Goal: Find specific page/section: Find specific page/section

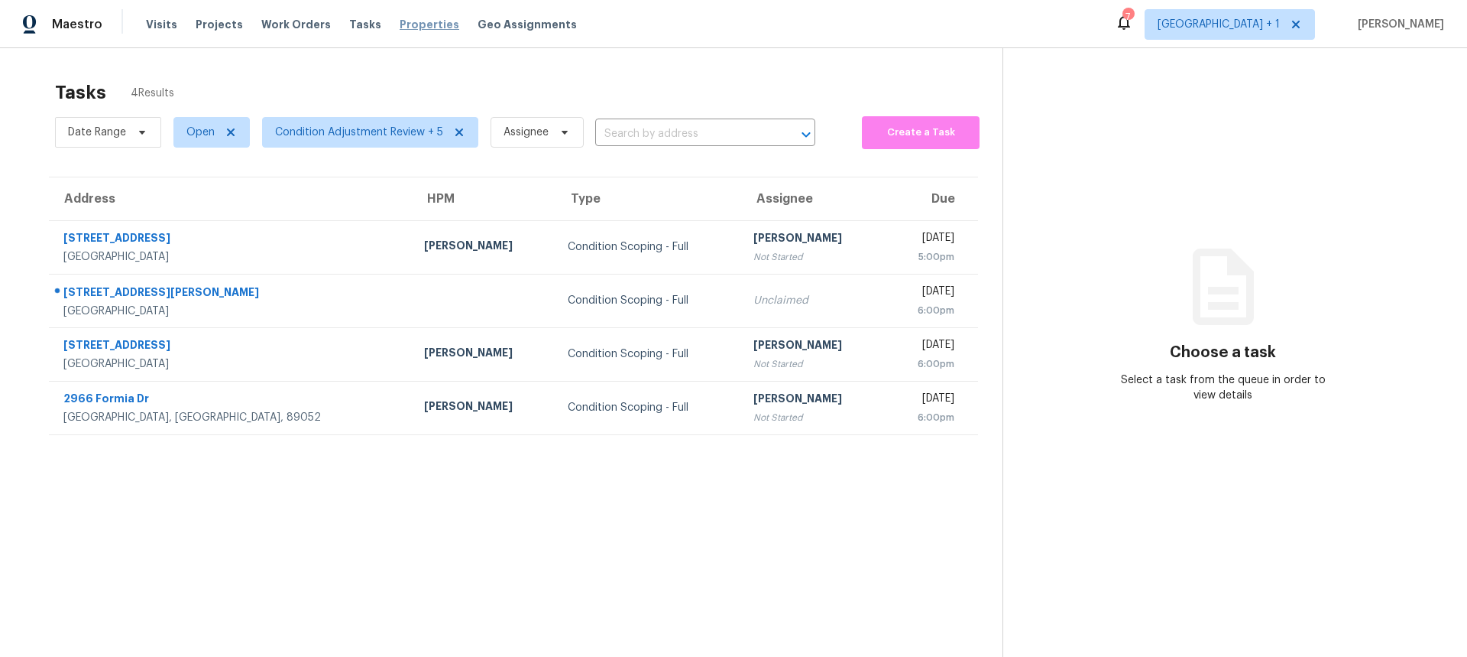
click at [413, 28] on span "Properties" at bounding box center [430, 24] width 60 height 15
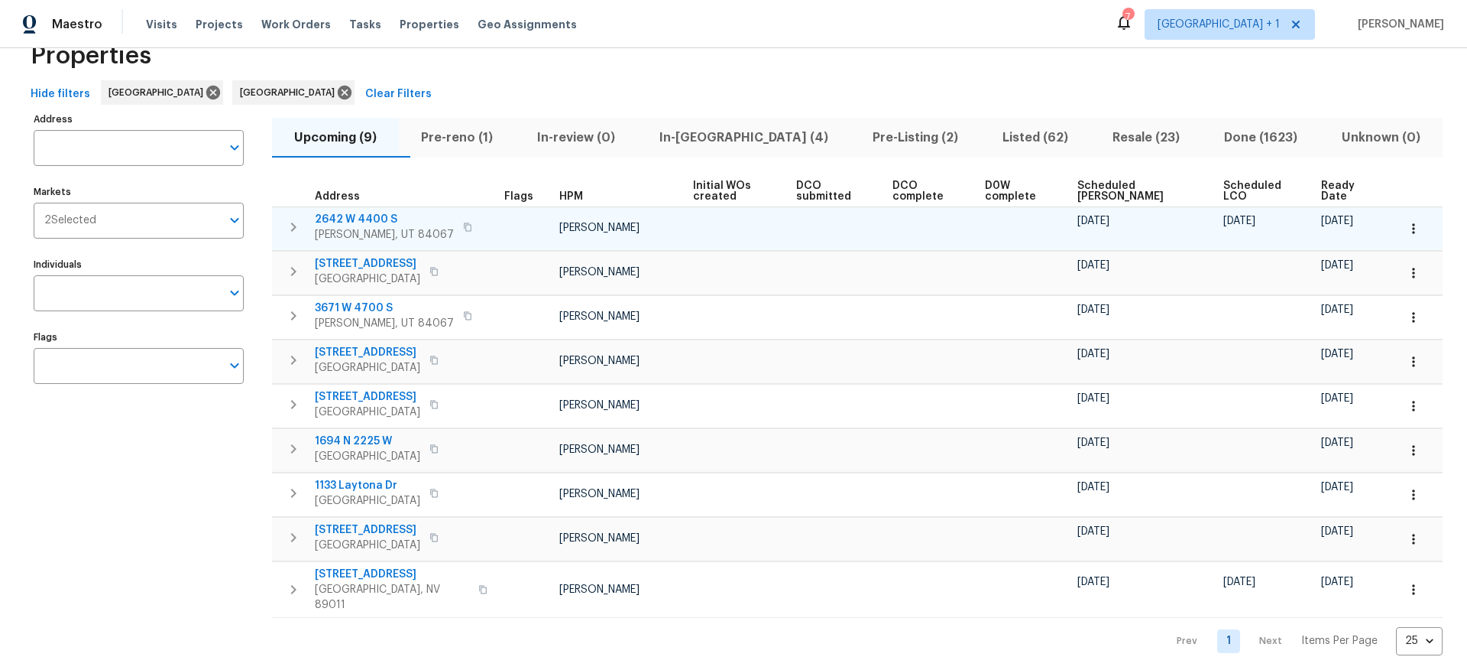
scroll to position [63, 0]
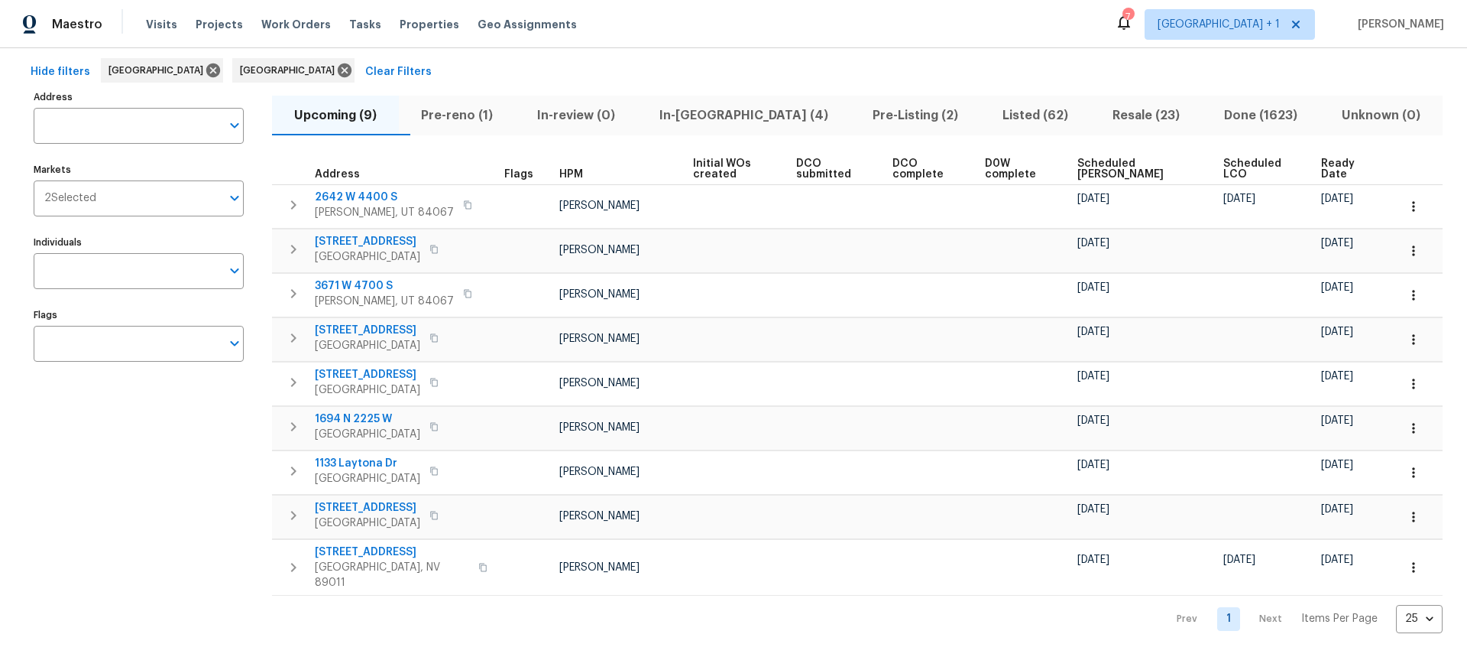
click at [1322, 172] on span "Ready Date" at bounding box center [1347, 168] width 50 height 21
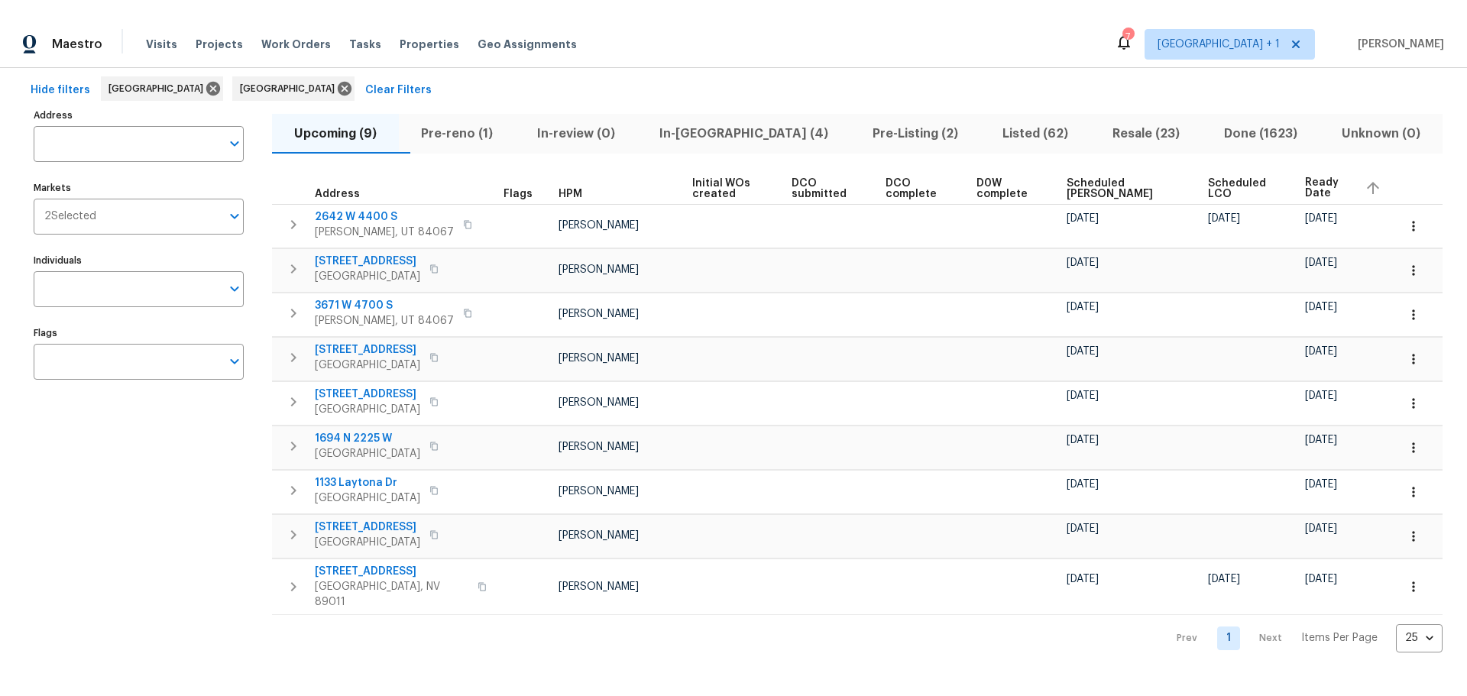
scroll to position [25, 0]
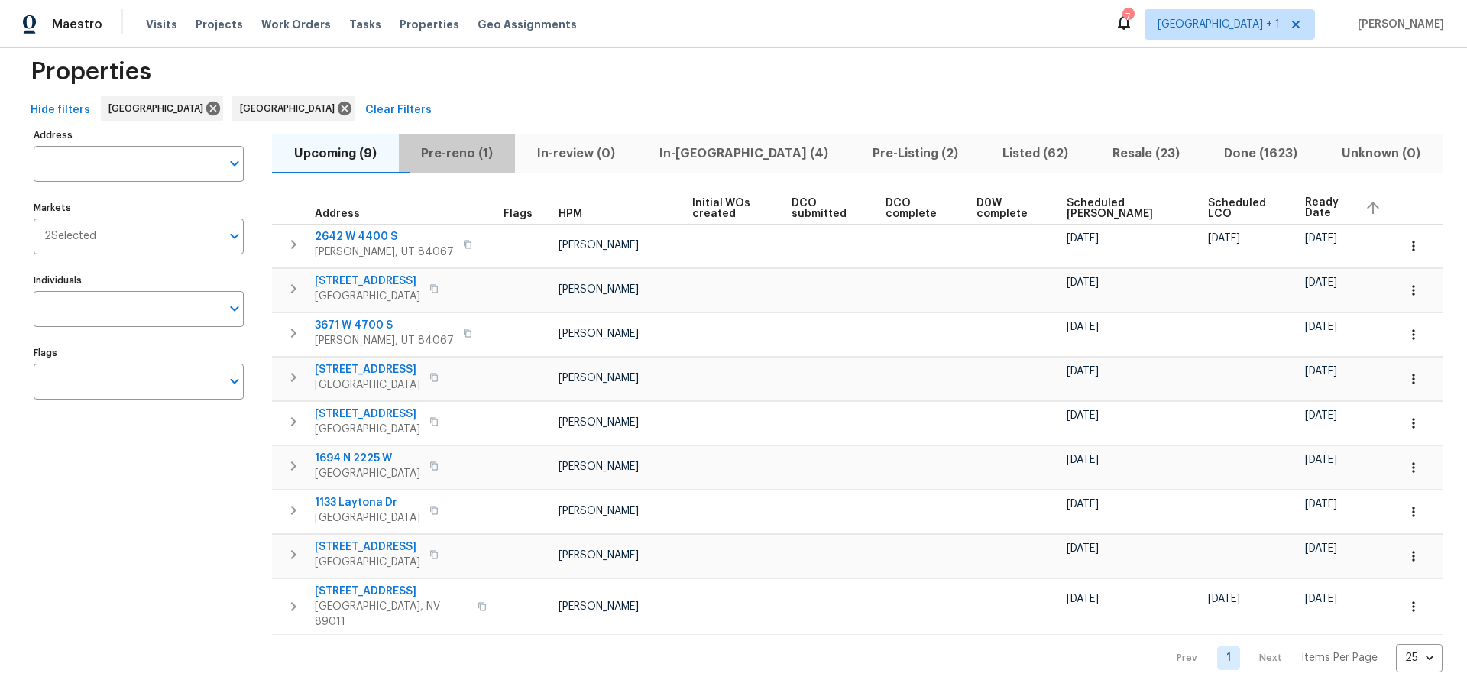
click at [481, 151] on span "Pre-reno (1)" at bounding box center [457, 153] width 98 height 21
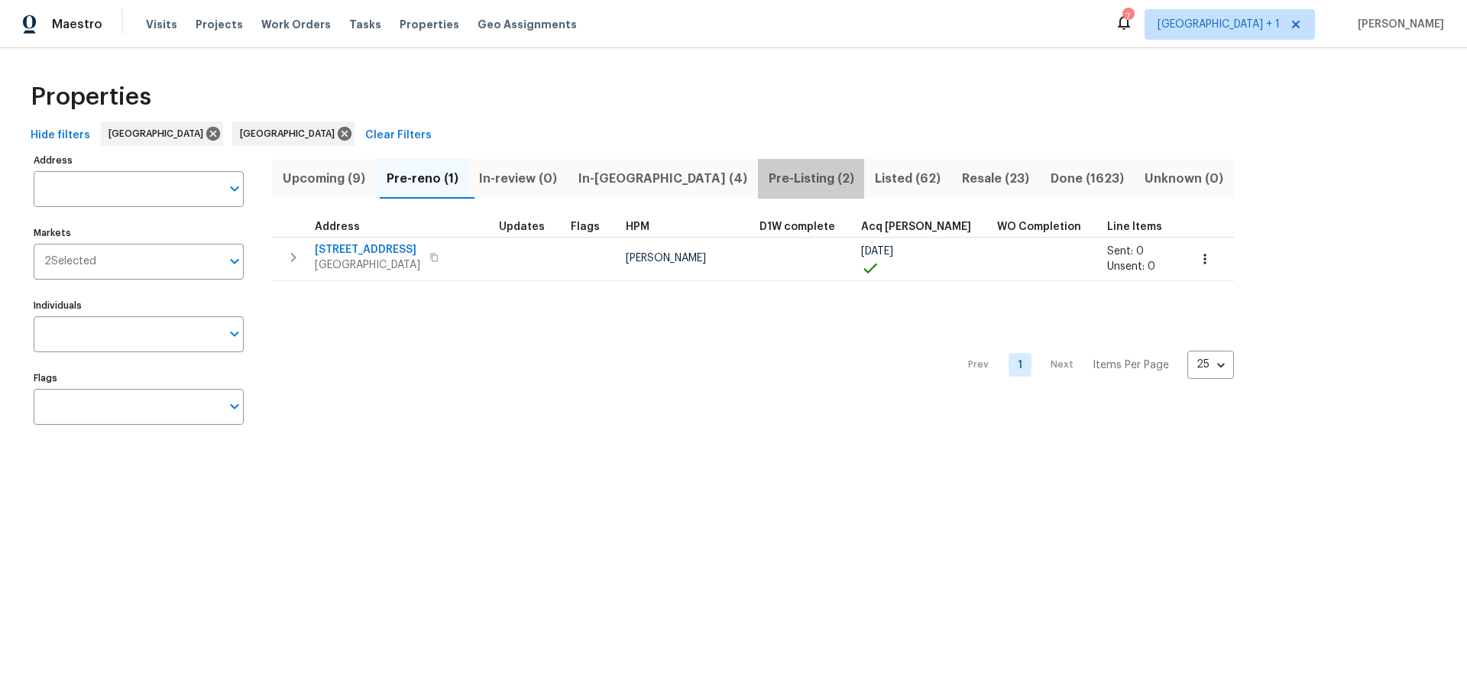
click at [767, 179] on span "Pre-Listing (2)" at bounding box center [811, 178] width 89 height 21
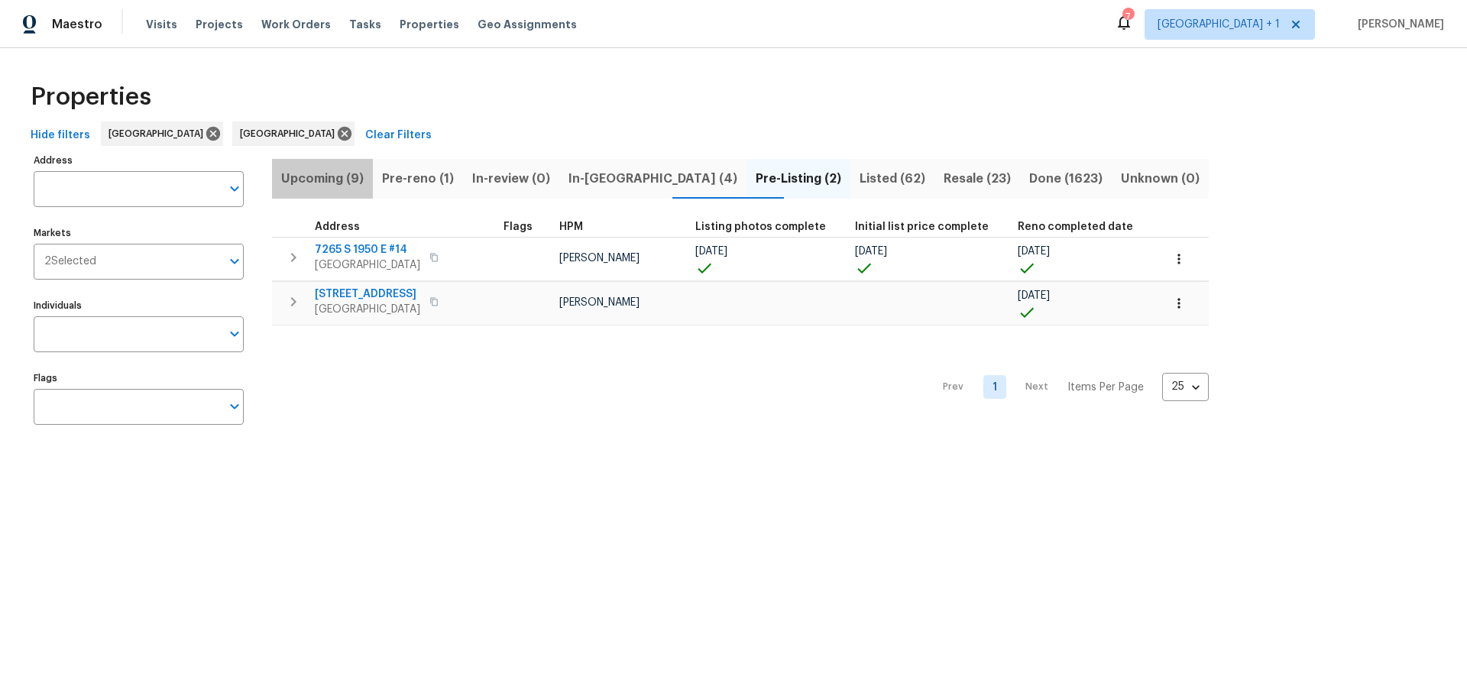
click at [349, 172] on span "Upcoming (9)" at bounding box center [322, 178] width 83 height 21
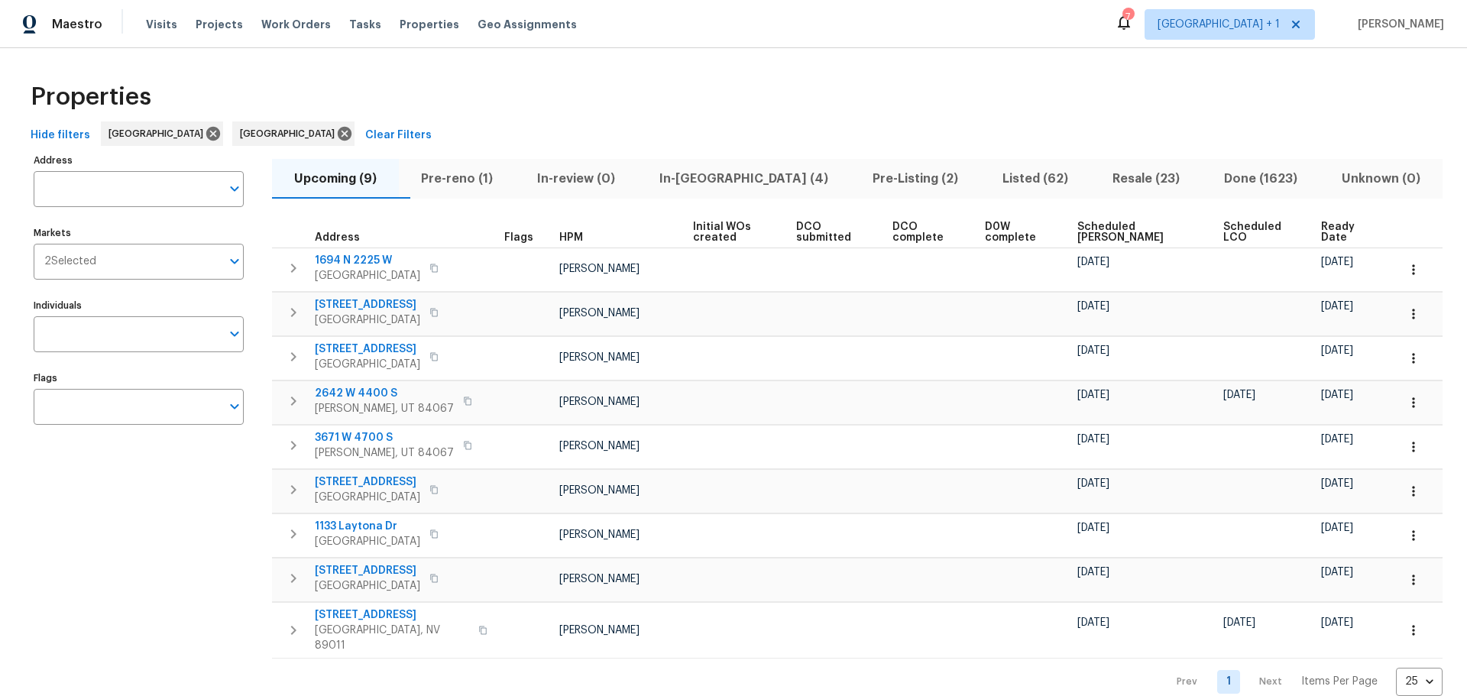
click at [1325, 233] on span "Ready Date" at bounding box center [1347, 232] width 50 height 21
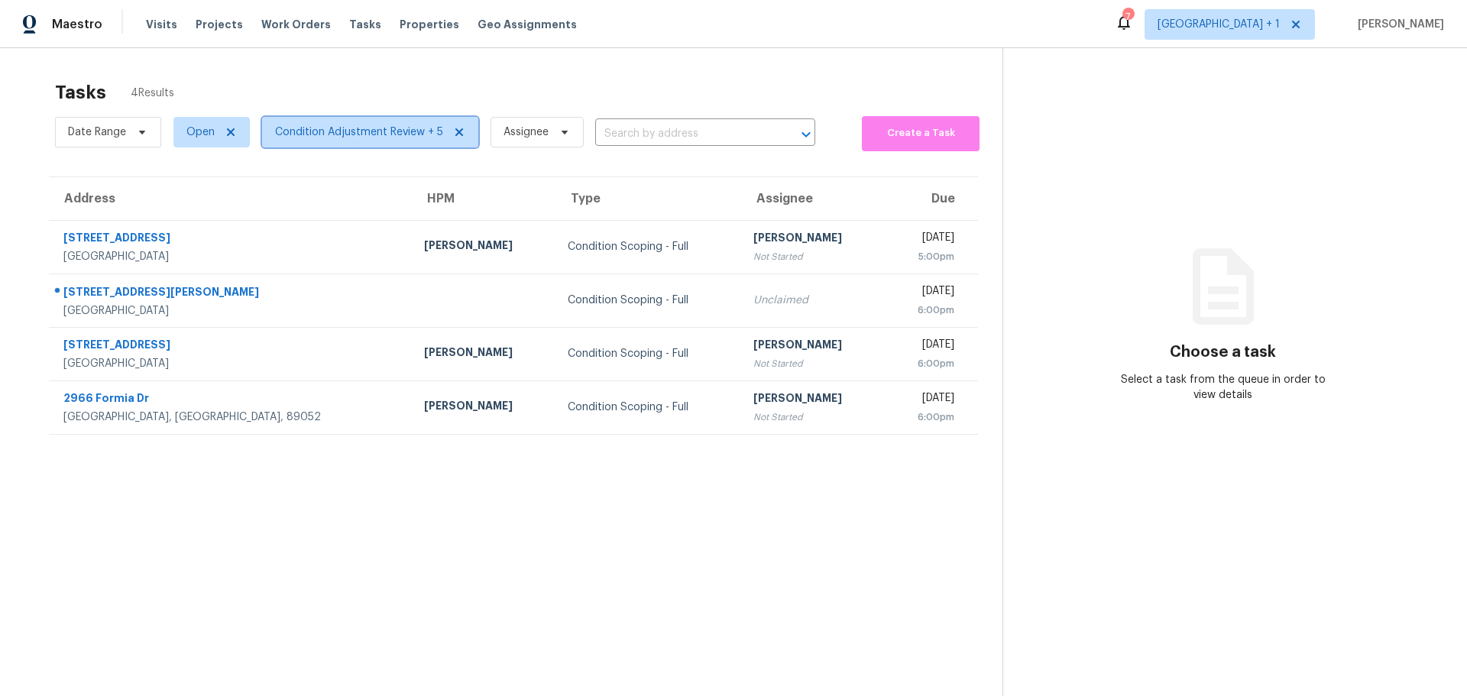
click at [340, 124] on span "Condition Adjustment Review + 5" at bounding box center [370, 132] width 216 height 31
click at [337, 135] on span "Condition Adjustment Review + 5" at bounding box center [359, 132] width 168 height 15
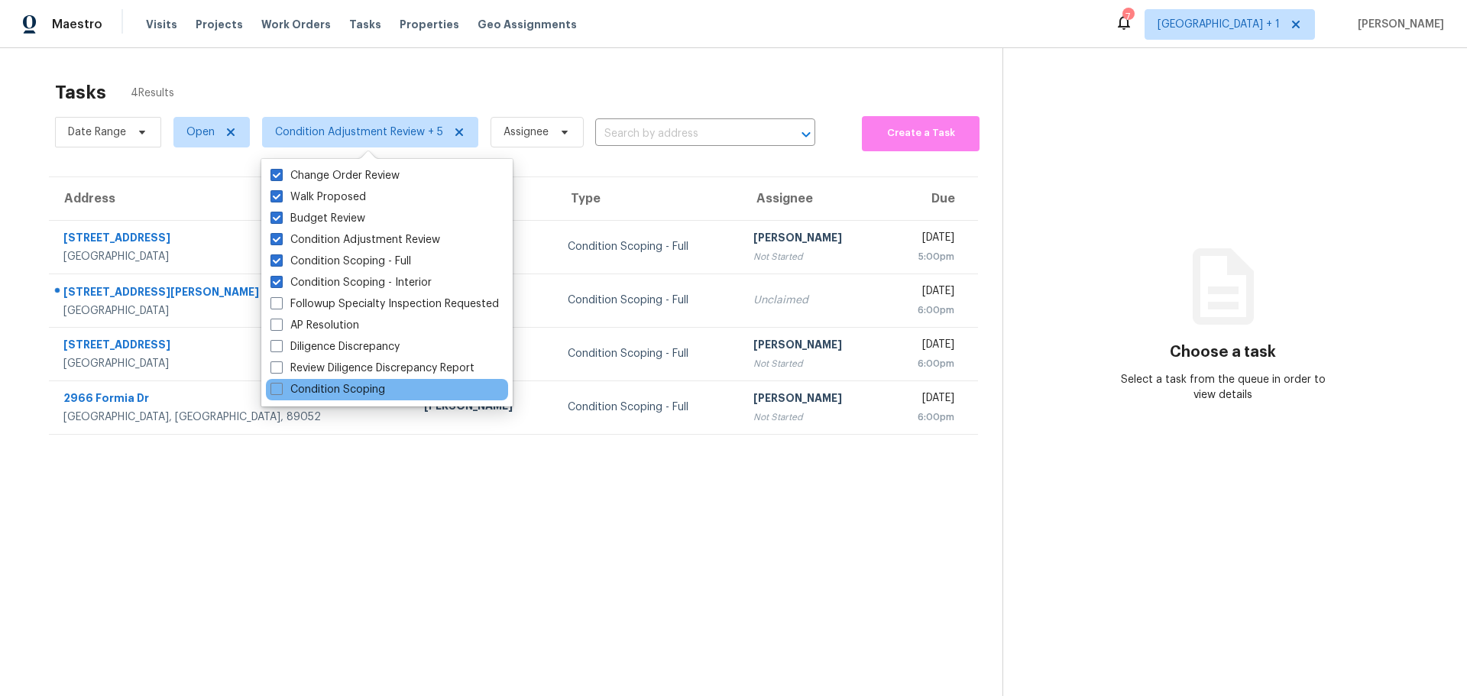
click at [274, 379] on div "Condition Scoping" at bounding box center [387, 389] width 242 height 21
click at [277, 384] on span at bounding box center [277, 389] width 12 height 12
click at [277, 384] on input "Condition Scoping" at bounding box center [276, 387] width 10 height 10
checkbox input "true"
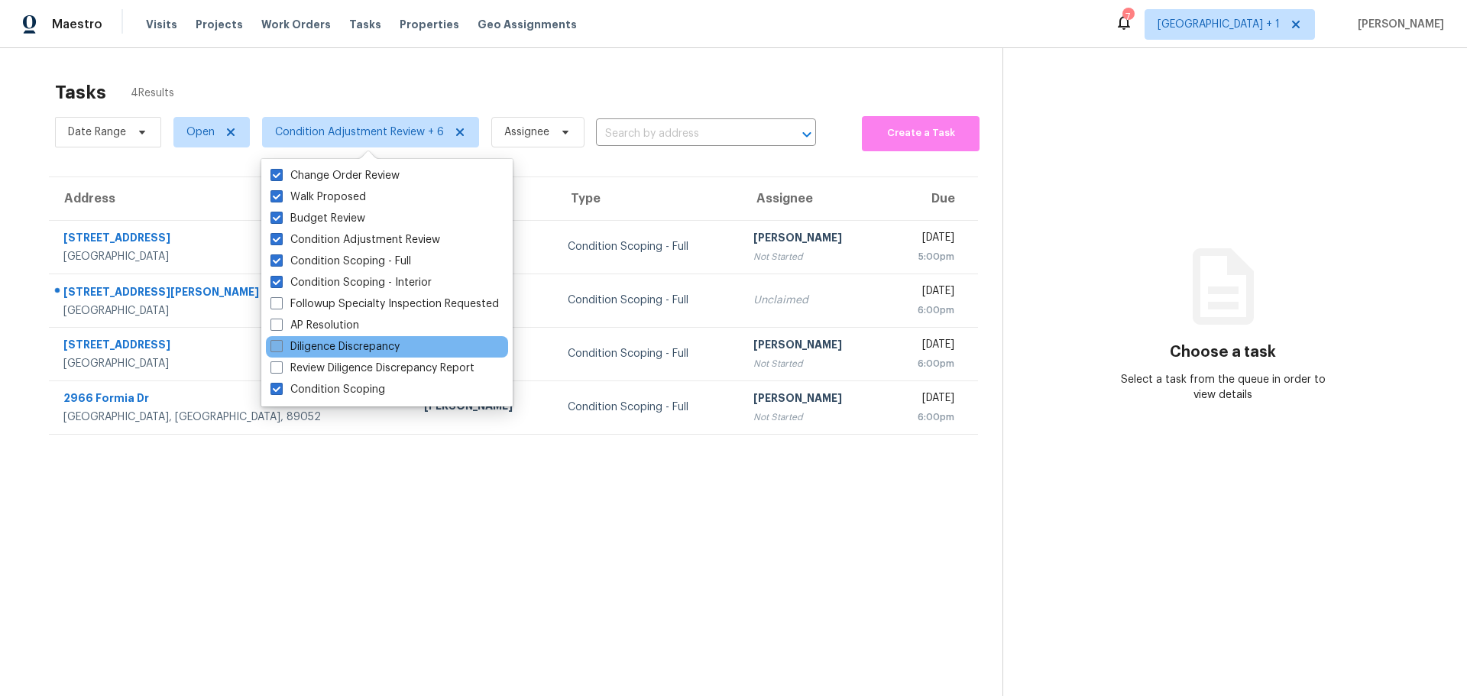
click at [277, 347] on span at bounding box center [277, 346] width 12 height 12
click at [277, 347] on input "Diligence Discrepancy" at bounding box center [276, 344] width 10 height 10
checkbox input "true"
click at [277, 368] on span at bounding box center [277, 368] width 12 height 12
click at [277, 368] on input "Review Diligence Discrepancy Report" at bounding box center [276, 366] width 10 height 10
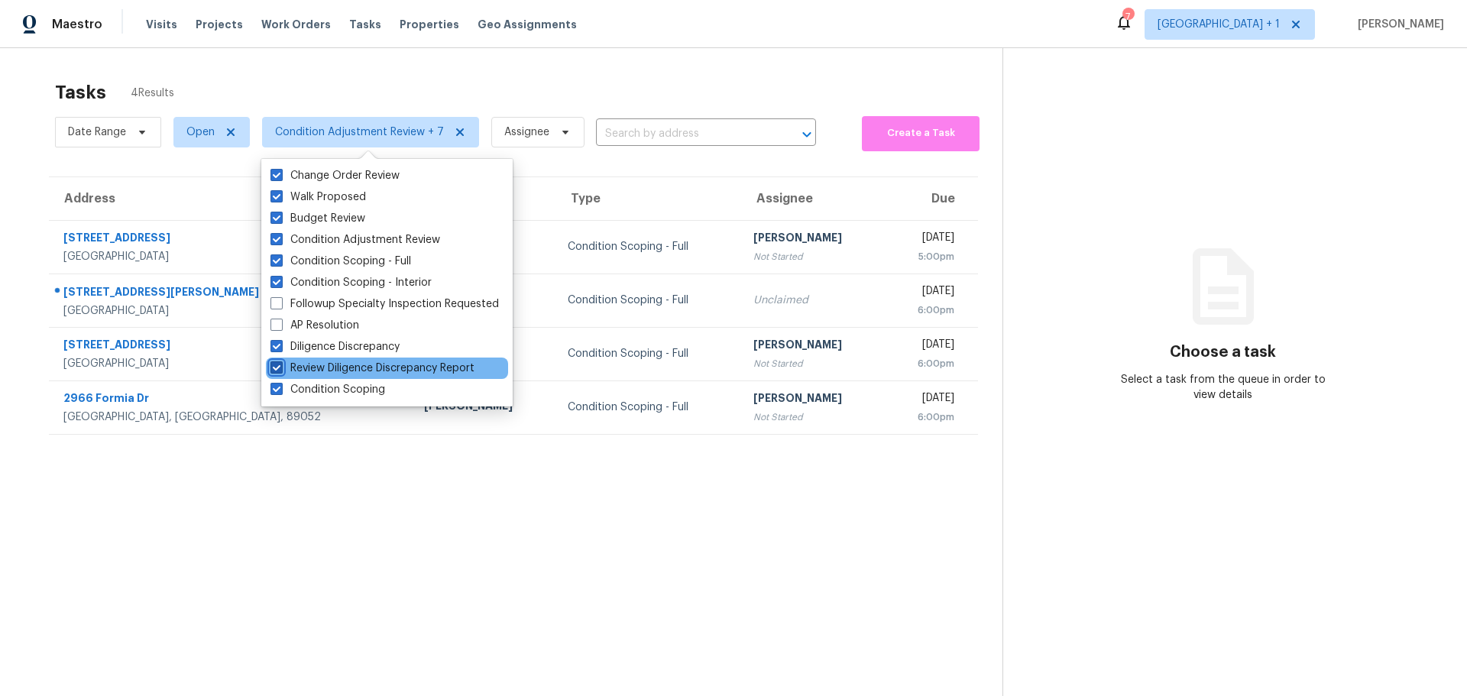
checkbox input "true"
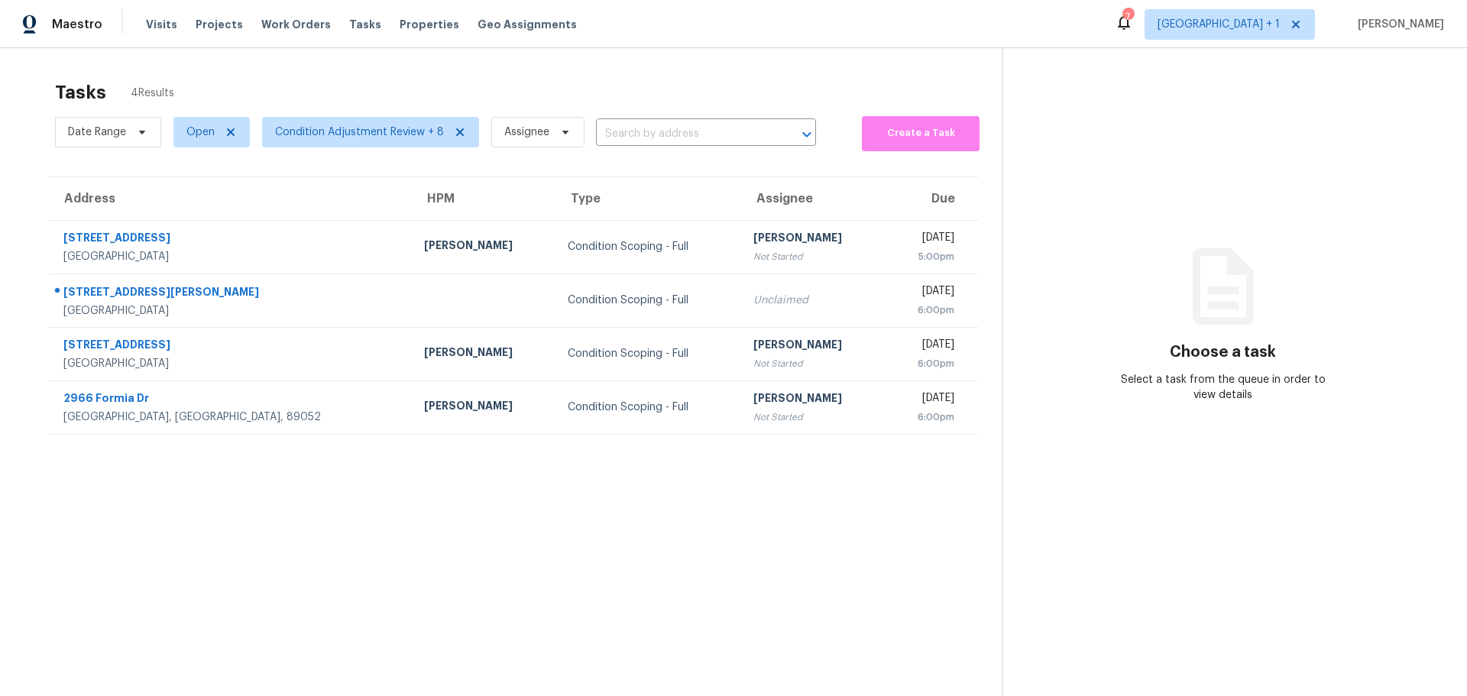
click at [784, 50] on div "Tasks 4 Results Date Range Open Condition Adjustment Review + 8 Assignee ​ Crea…" at bounding box center [733, 396] width 1467 height 696
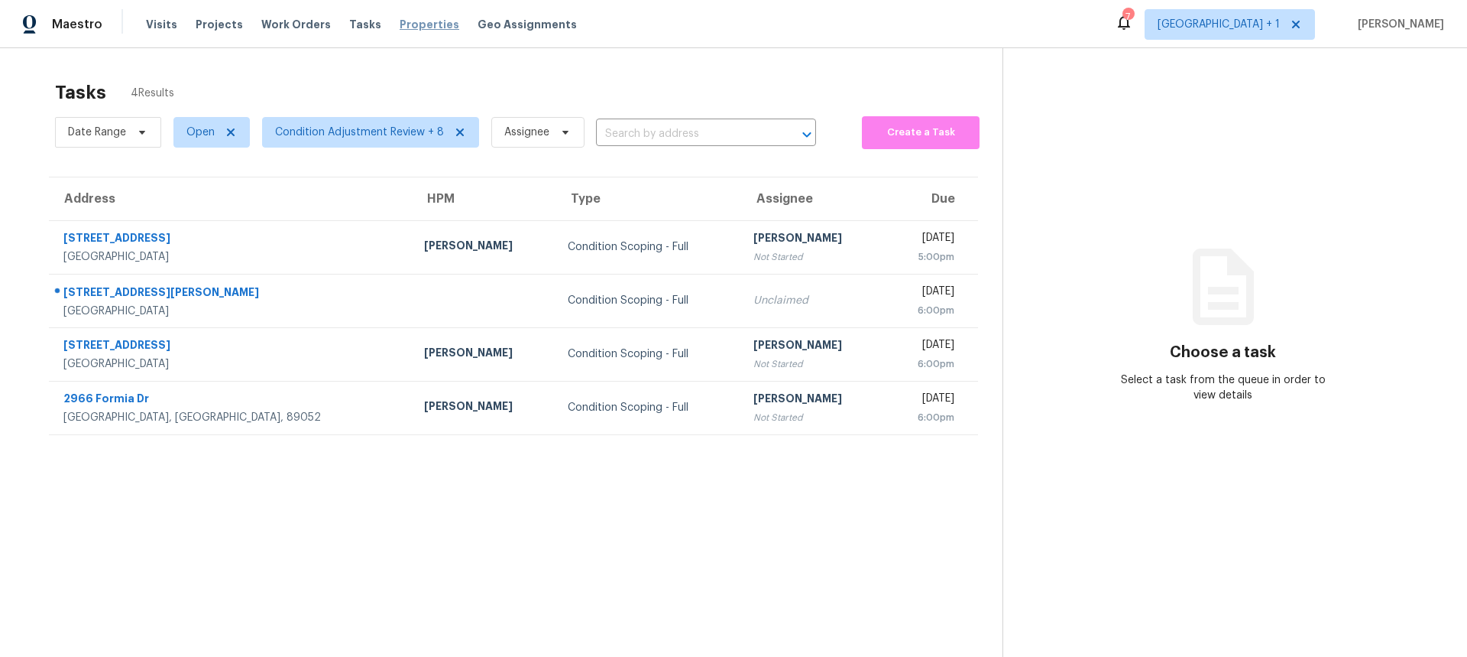
click at [408, 26] on span "Properties" at bounding box center [430, 24] width 60 height 15
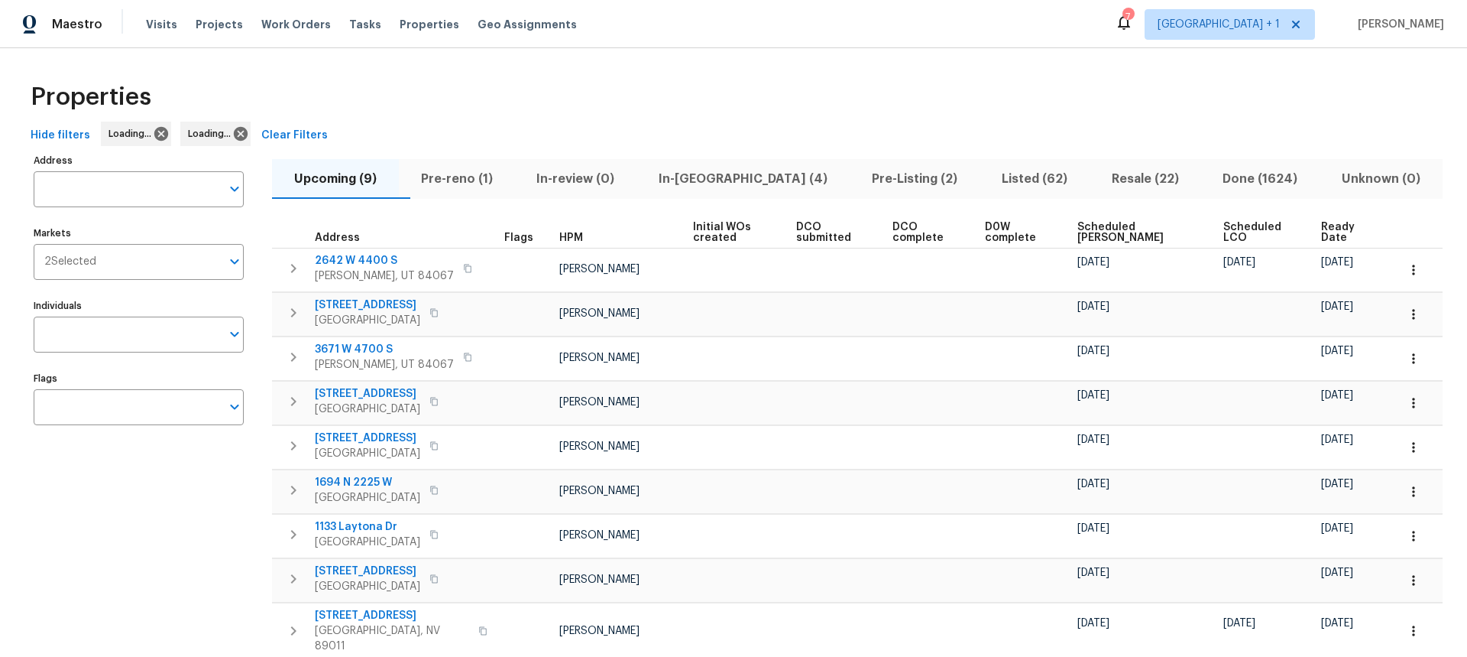
click at [734, 177] on span "In-reno (4)" at bounding box center [743, 178] width 195 height 21
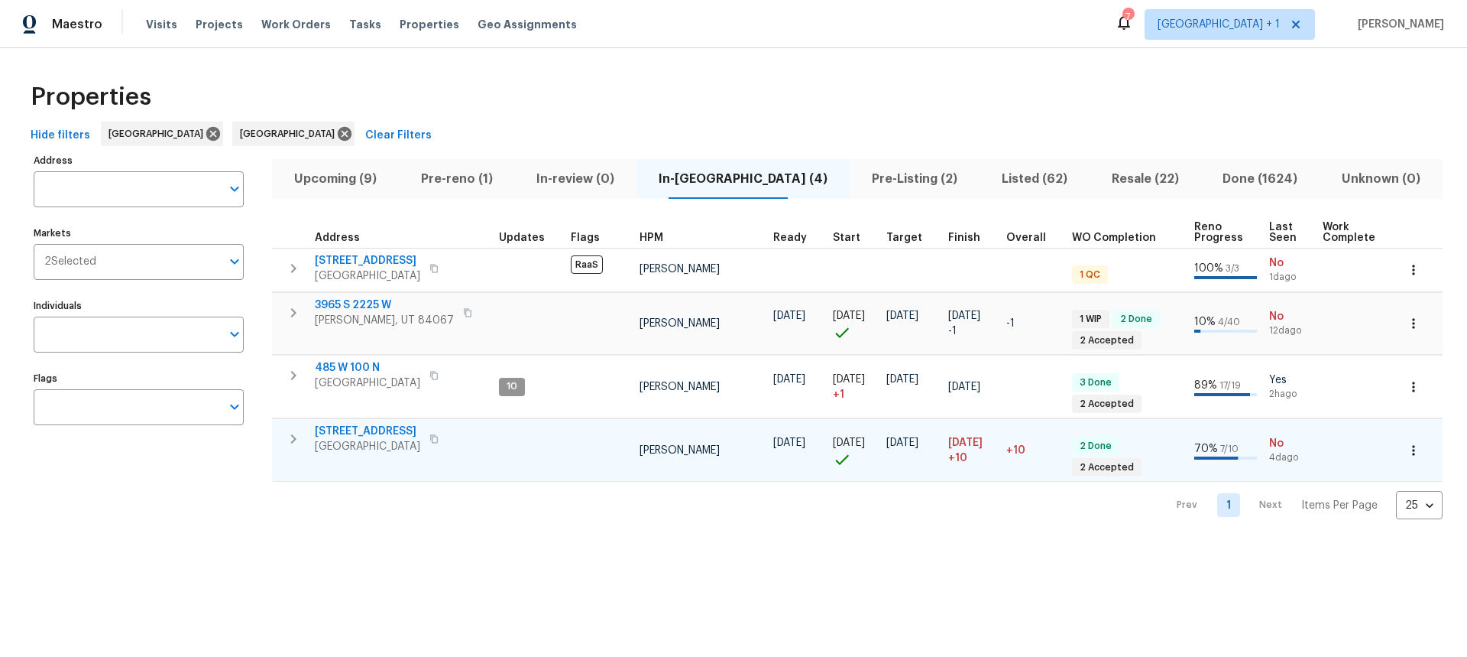
click at [360, 430] on span "502 S 1040 E Apt 226" at bounding box center [367, 430] width 105 height 15
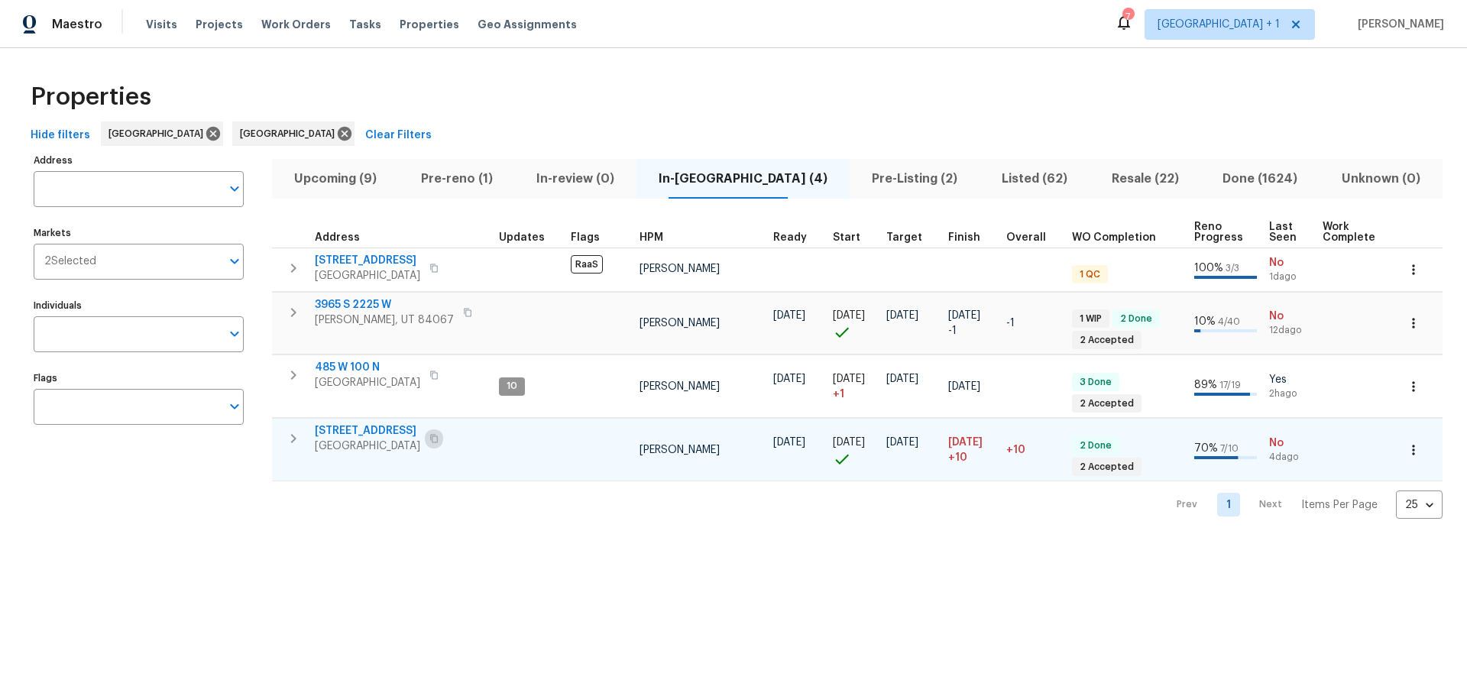
click at [439, 440] on icon "button" at bounding box center [434, 438] width 9 height 9
click at [386, 429] on span "502 S 1040 E Apt 226" at bounding box center [367, 430] width 105 height 15
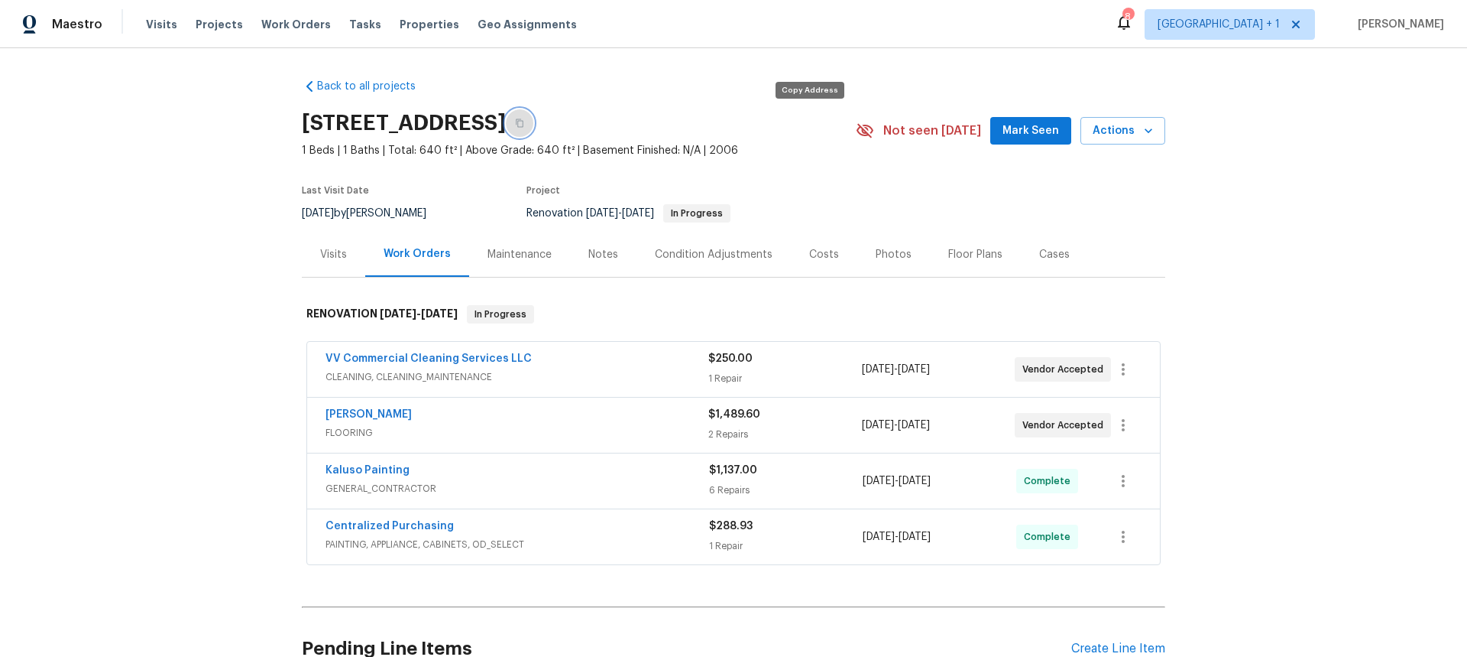
click at [524, 120] on icon "button" at bounding box center [520, 123] width 8 height 8
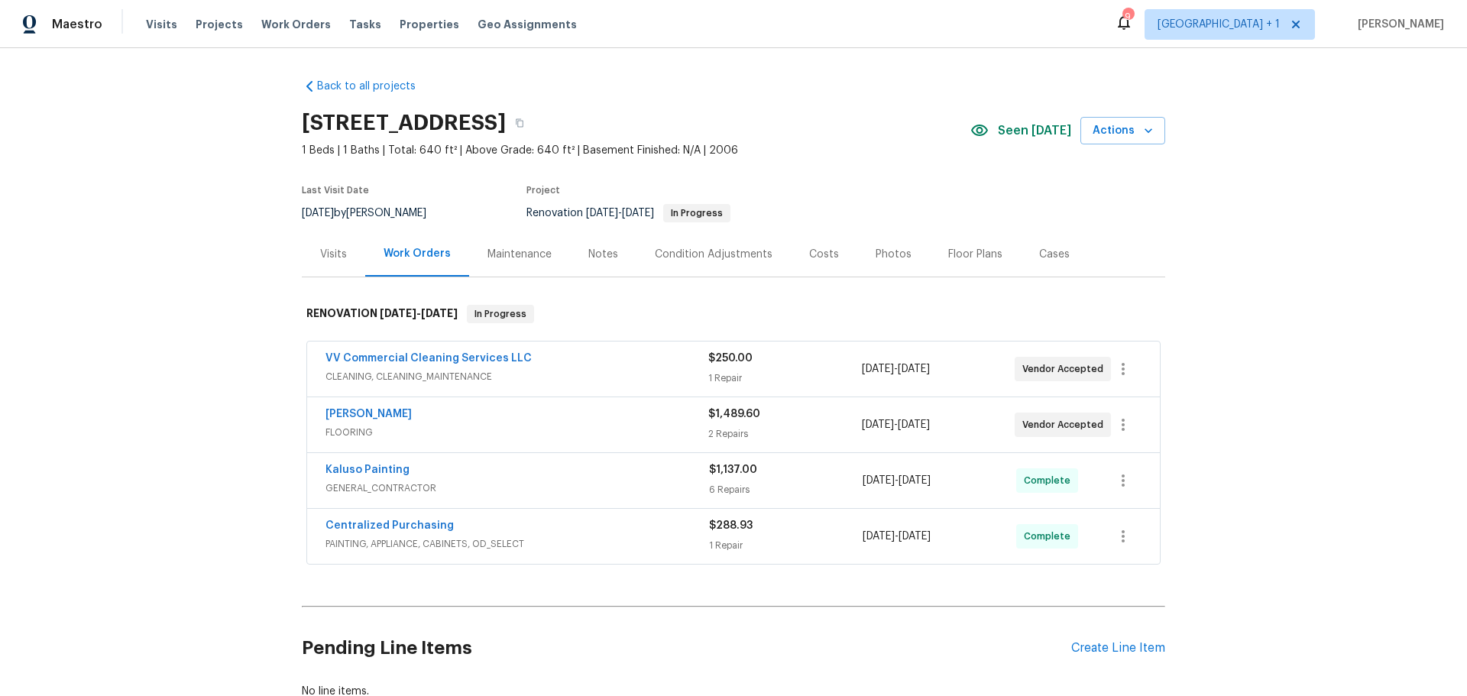
click at [589, 253] on div "Notes" at bounding box center [604, 254] width 30 height 15
